Goal: Task Accomplishment & Management: Manage account settings

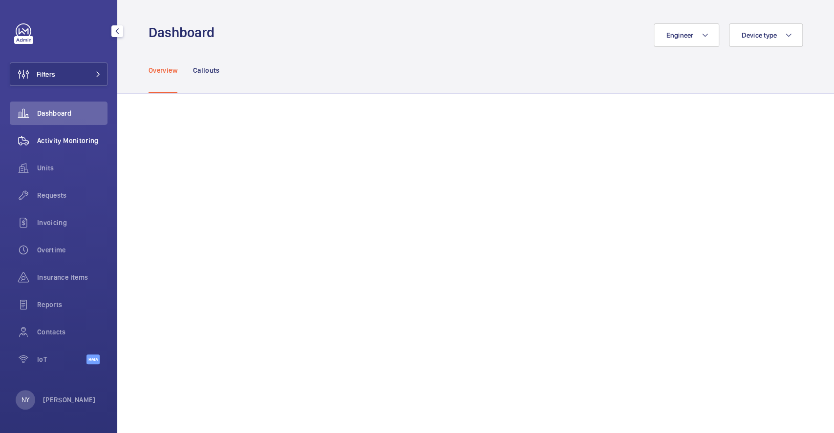
click at [85, 134] on div "Activity Monitoring" at bounding box center [59, 140] width 98 height 23
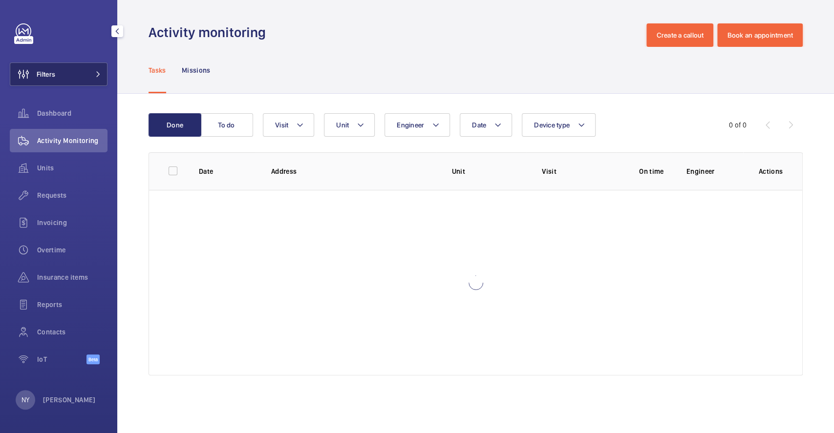
click at [64, 76] on button "Filters" at bounding box center [59, 74] width 98 height 23
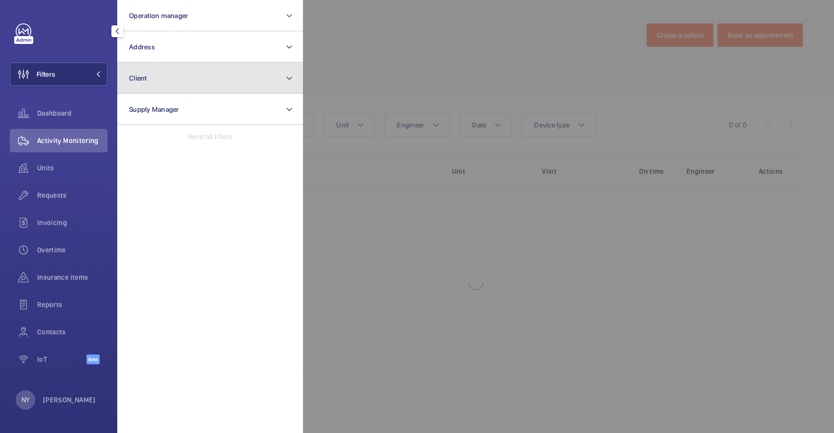
click at [205, 80] on button "Client" at bounding box center [210, 78] width 186 height 31
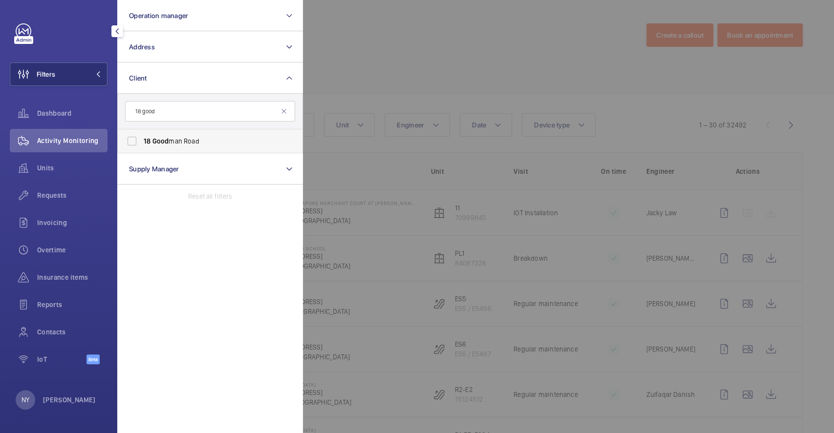
type input "18 good"
click at [183, 138] on span "18 Good man Road" at bounding box center [211, 141] width 134 height 10
click at [142, 138] on input "18 Good man Road" at bounding box center [132, 141] width 20 height 20
checkbox input "true"
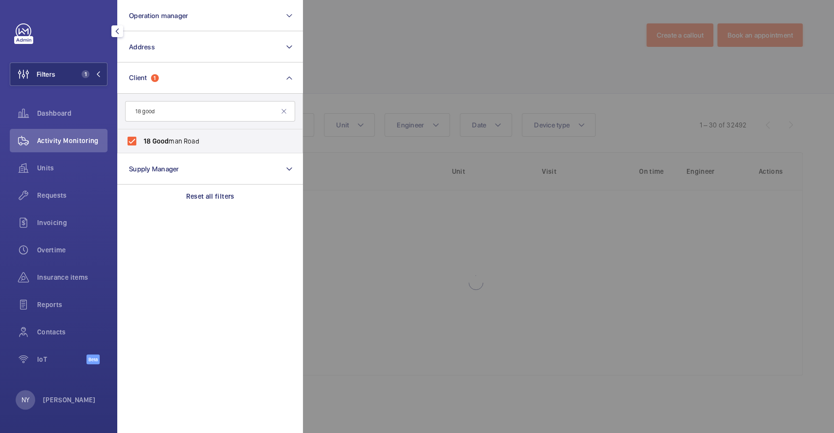
click at [423, 29] on div at bounding box center [720, 216] width 834 height 433
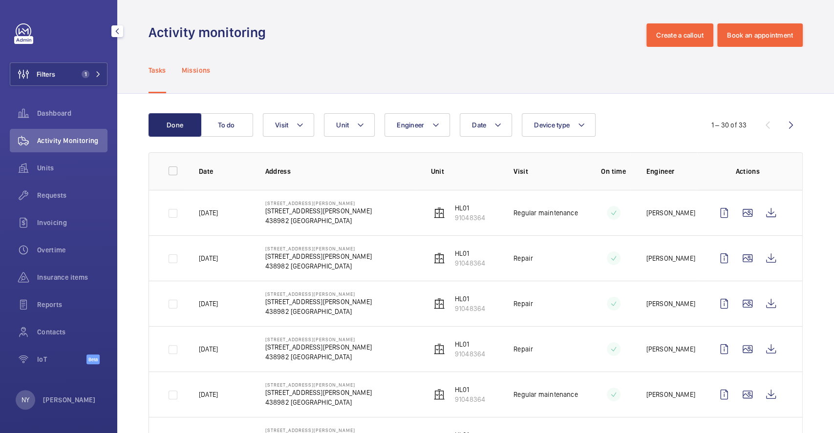
click at [202, 73] on p "Missions" at bounding box center [196, 70] width 29 height 10
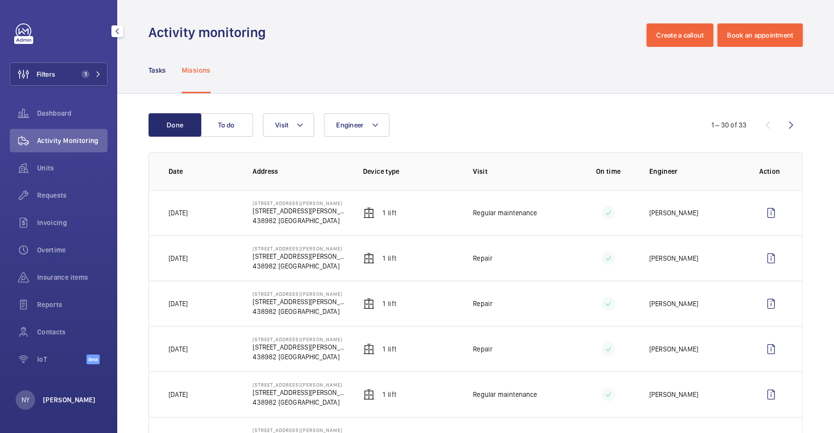
click at [64, 401] on p "Ngay Yin" at bounding box center [69, 400] width 53 height 10
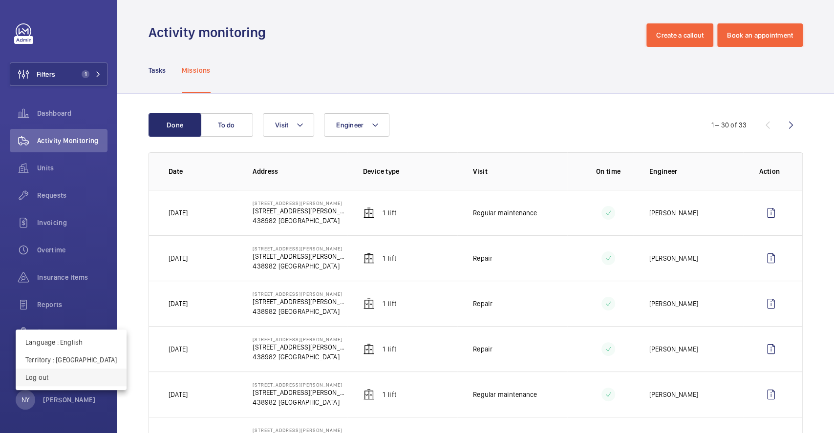
click at [72, 381] on p "Log out" at bounding box center [70, 378] width 91 height 10
